Goal: Information Seeking & Learning: Understand process/instructions

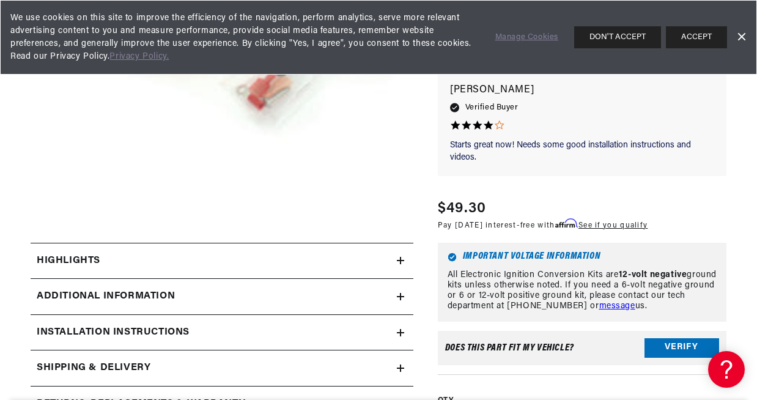
scroll to position [297, 0]
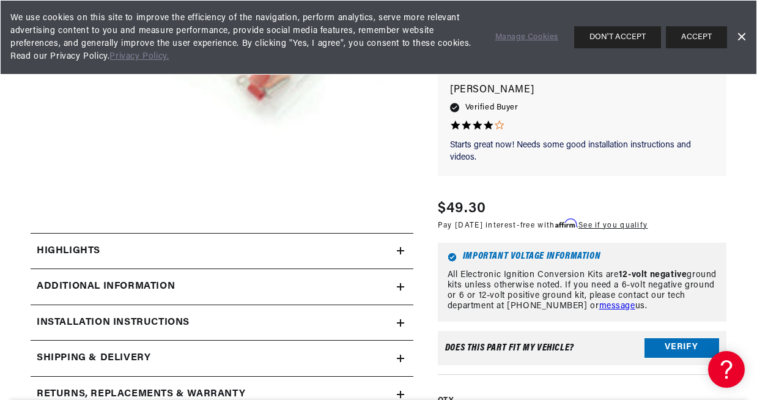
click at [113, 248] on div "Highlights" at bounding box center [214, 251] width 366 height 16
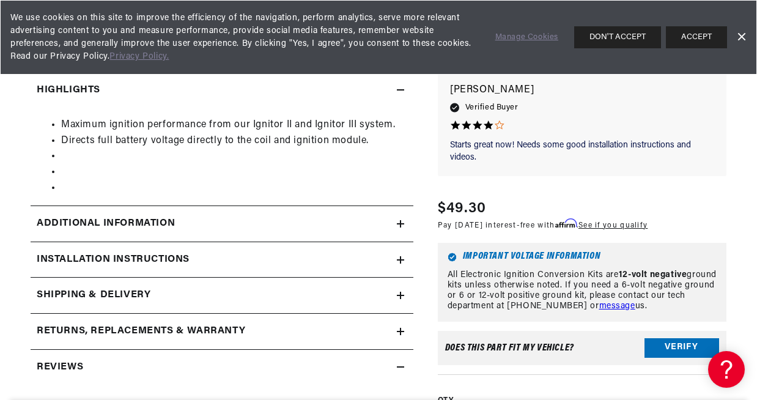
scroll to position [466, 0]
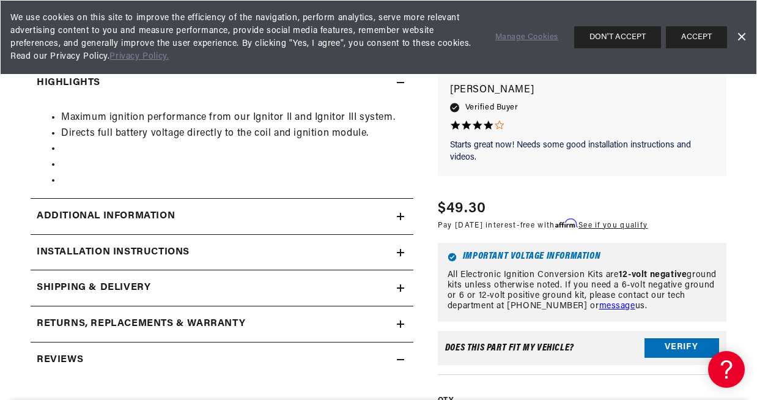
click at [174, 218] on h2 "Additional Information" at bounding box center [106, 217] width 138 height 16
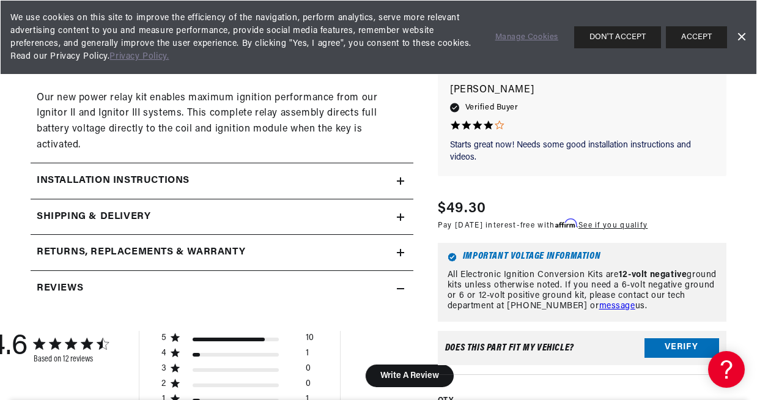
scroll to position [611, 0]
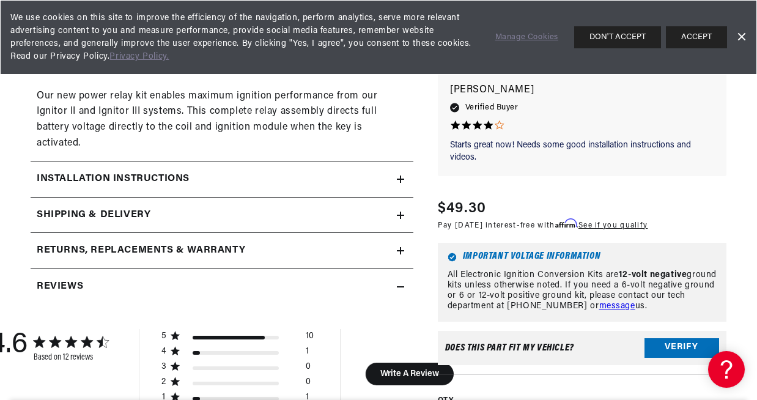
click at [176, 181] on h2 "Installation instructions" at bounding box center [113, 179] width 153 height 16
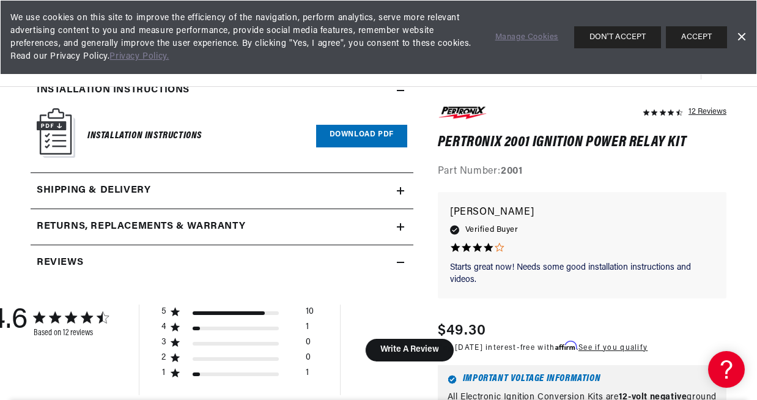
scroll to position [0, 0]
click at [366, 135] on link "Download PDF" at bounding box center [361, 136] width 91 height 23
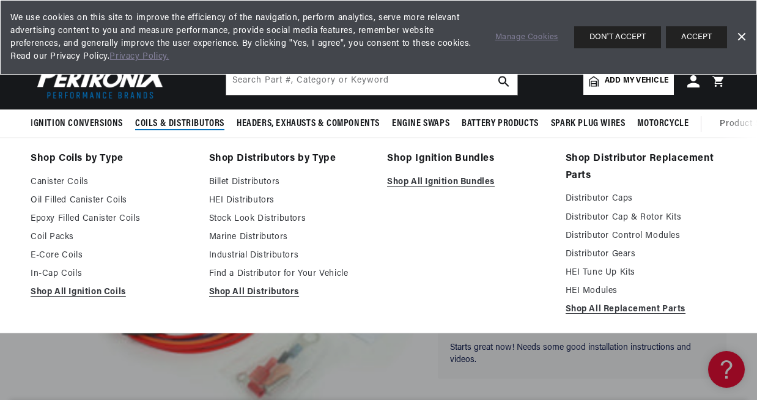
scroll to position [0, 371]
click at [168, 124] on span "Coils & Distributors" at bounding box center [179, 123] width 89 height 13
click at [70, 202] on link "Oil Filled Canister Coils" at bounding box center [112, 200] width 162 height 15
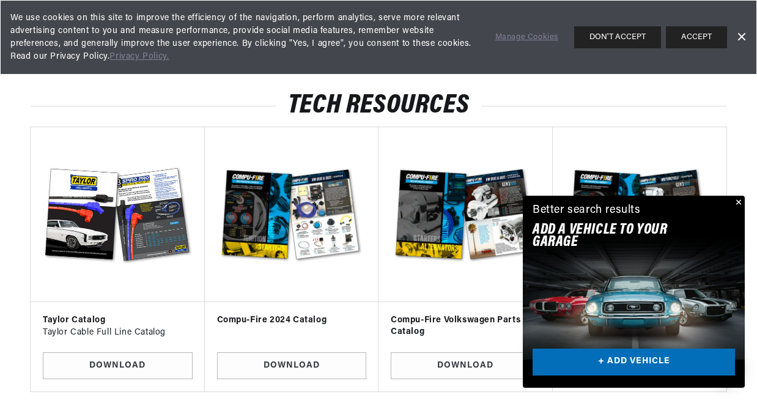
scroll to position [2174, 0]
